Goal: Navigation & Orientation: Find specific page/section

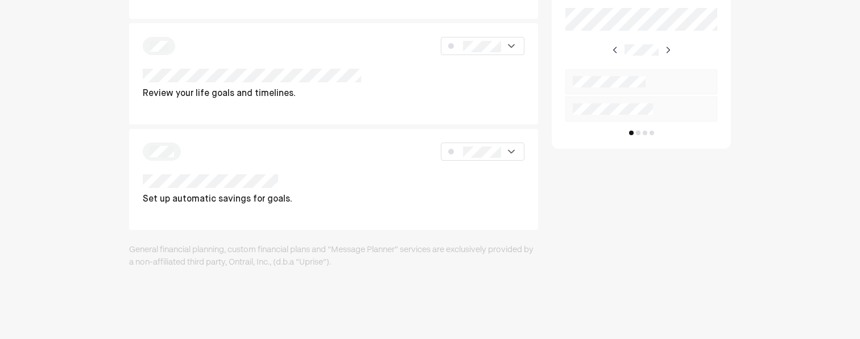
scroll to position [619, 0]
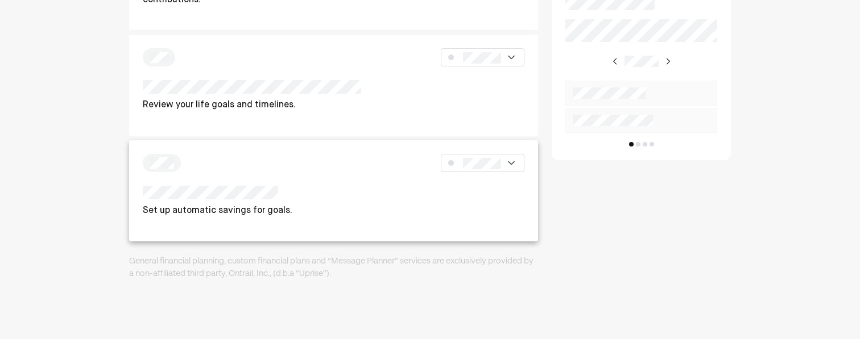
click at [255, 171] on div at bounding box center [334, 163] width 382 height 18
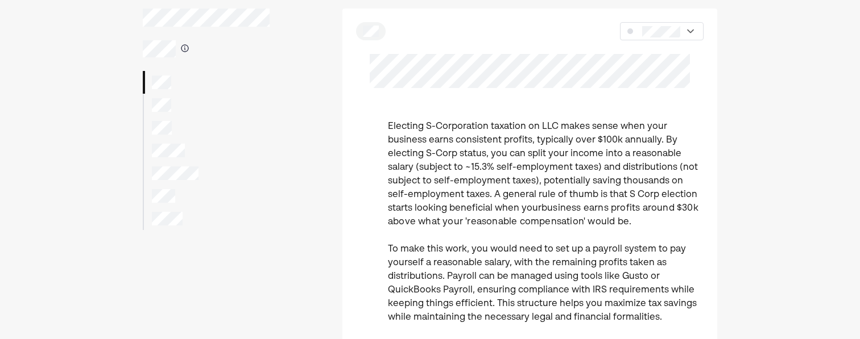
scroll to position [43, 0]
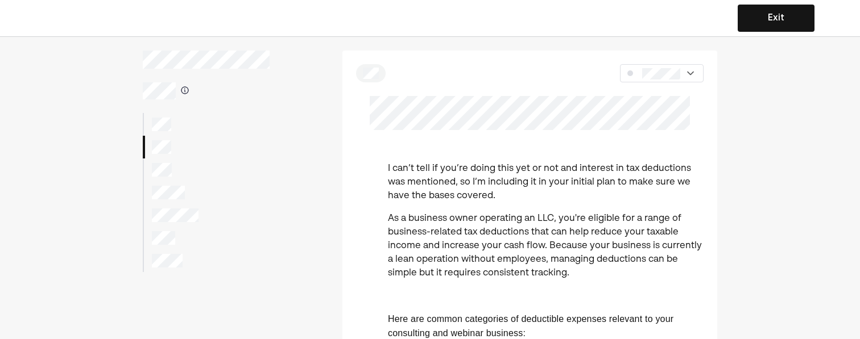
click at [167, 177] on div at bounding box center [206, 170] width 127 height 23
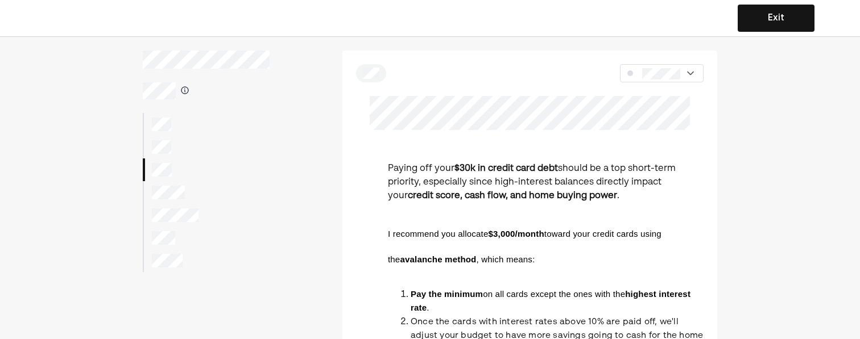
click at [176, 200] on div at bounding box center [206, 192] width 127 height 23
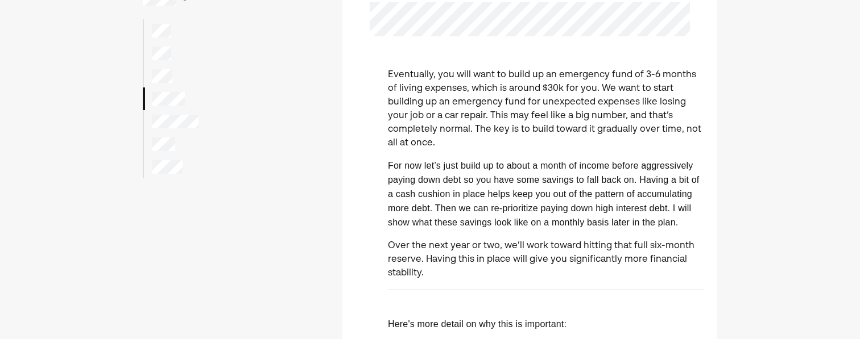
scroll to position [89, 0]
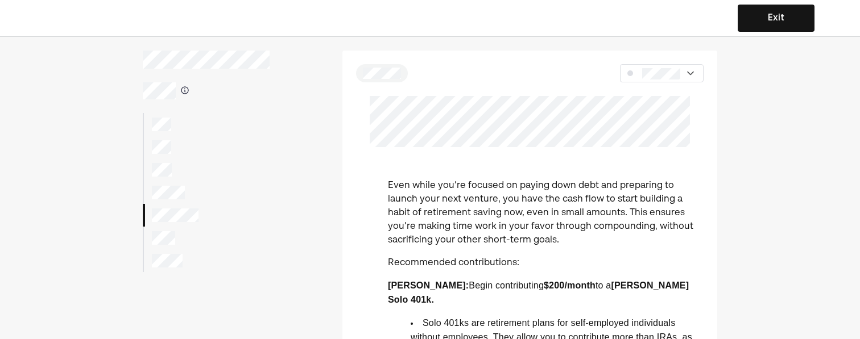
click at [182, 241] on div at bounding box center [206, 238] width 127 height 23
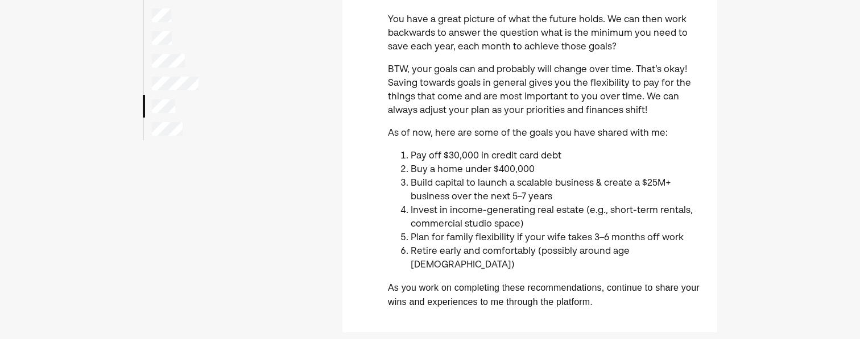
scroll to position [136, 0]
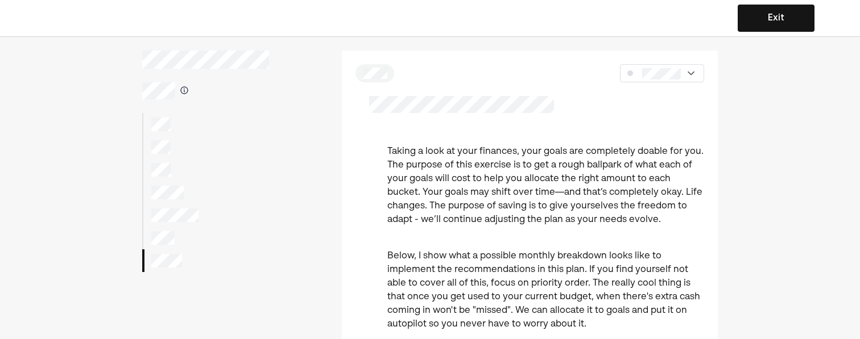
click at [164, 117] on div at bounding box center [205, 124] width 127 height 23
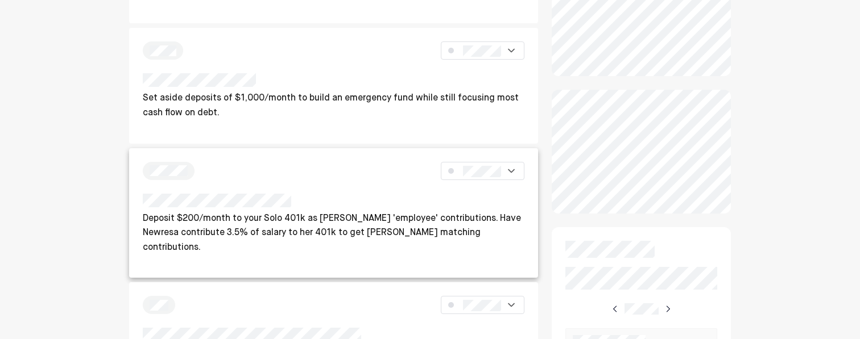
scroll to position [60, 0]
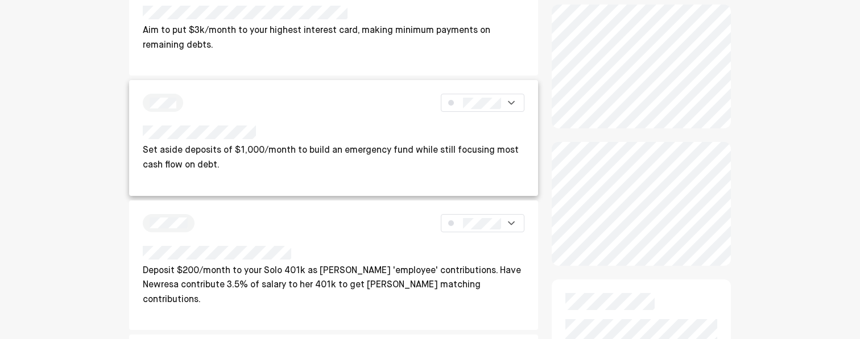
scroll to position [318, 0]
